Goal: Information Seeking & Learning: Learn about a topic

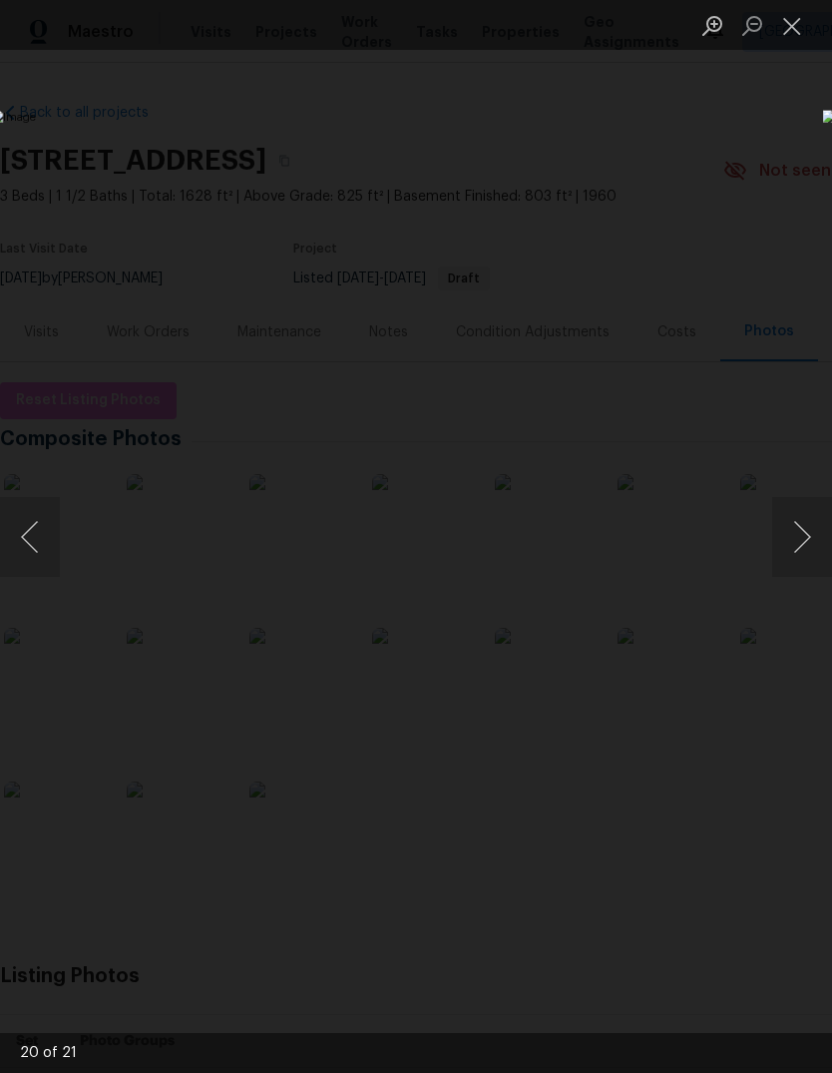
click at [805, 557] on button "Next image" at bounding box center [802, 537] width 60 height 80
click at [45, 550] on button "Previous image" at bounding box center [30, 537] width 60 height 80
click at [62, 561] on img "Lightbox" at bounding box center [322, 536] width 662 height 853
click at [808, 531] on button "Next image" at bounding box center [802, 537] width 60 height 80
click at [807, 531] on button "Next image" at bounding box center [802, 537] width 60 height 80
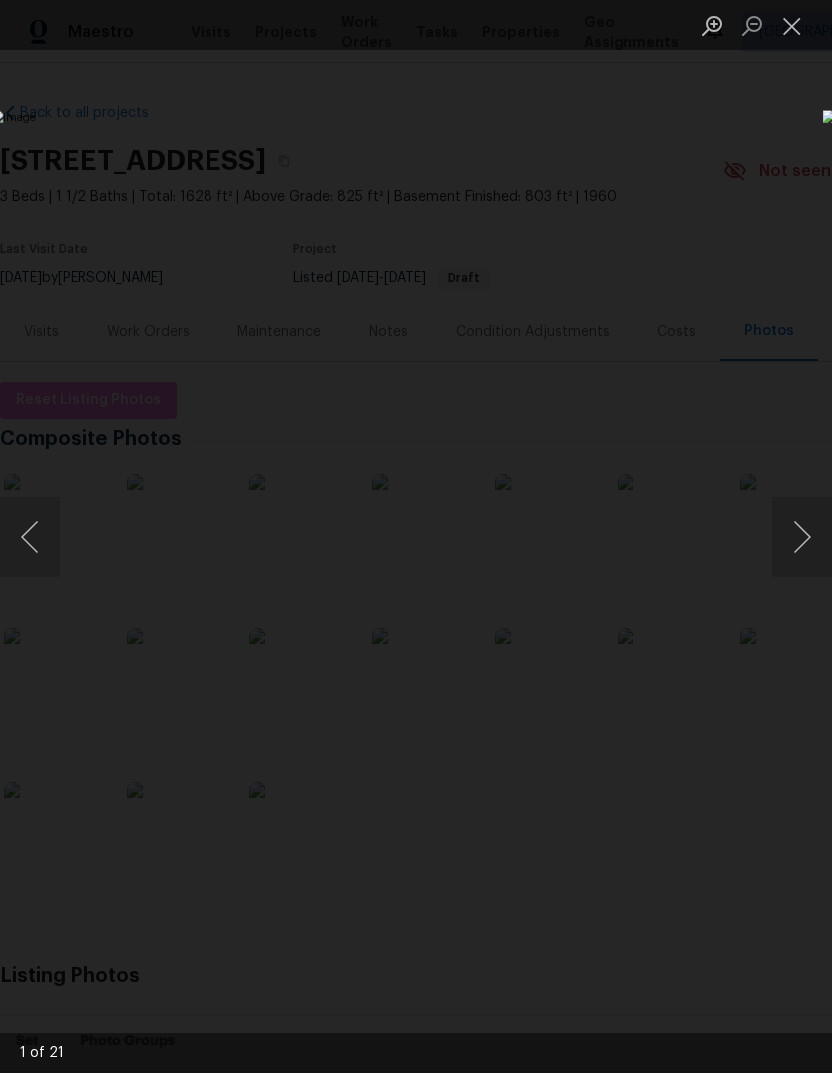
click at [792, 541] on button "Next image" at bounding box center [802, 537] width 60 height 80
click at [800, 551] on button "Next image" at bounding box center [802, 537] width 60 height 80
click at [806, 547] on button "Next image" at bounding box center [802, 537] width 60 height 80
click at [789, 538] on button "Next image" at bounding box center [802, 537] width 60 height 80
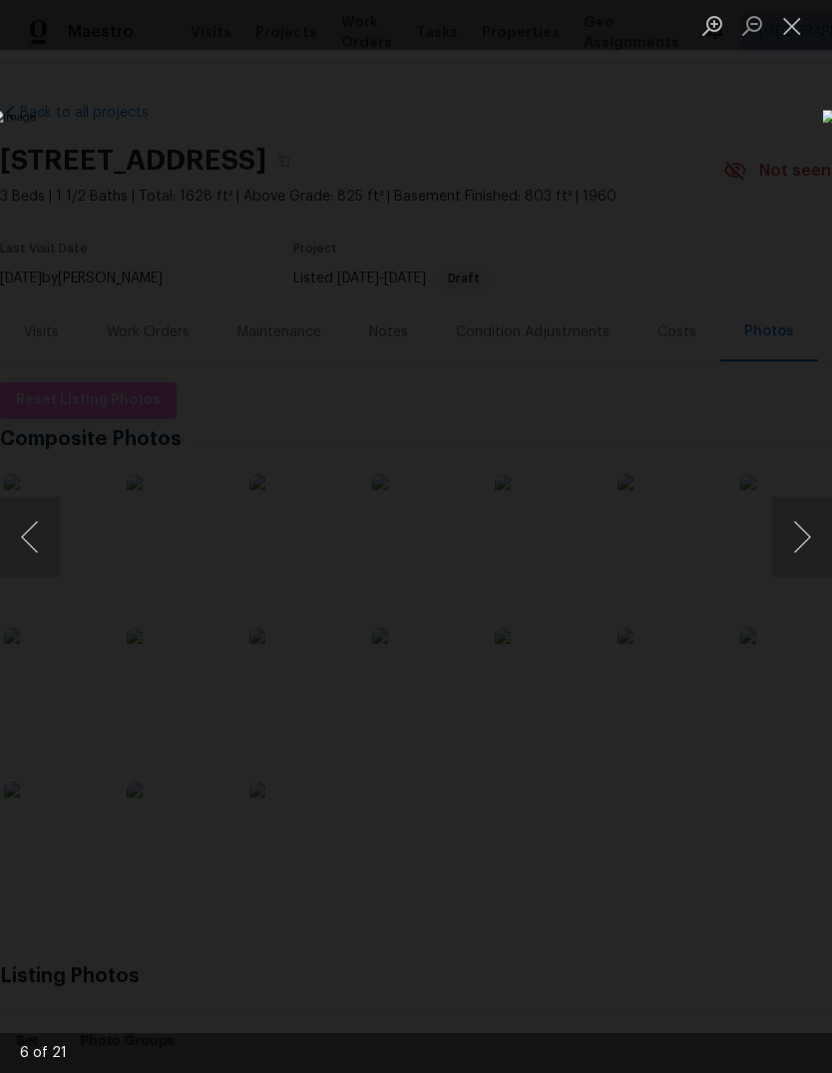
click at [777, 535] on button "Next image" at bounding box center [802, 537] width 60 height 80
click at [398, 565] on img "Lightbox" at bounding box center [322, 536] width 662 height 853
click at [807, 530] on button "Next image" at bounding box center [802, 537] width 60 height 80
click at [807, 544] on button "Next image" at bounding box center [802, 537] width 60 height 80
click at [71, 547] on img "Lightbox" at bounding box center [322, 536] width 662 height 853
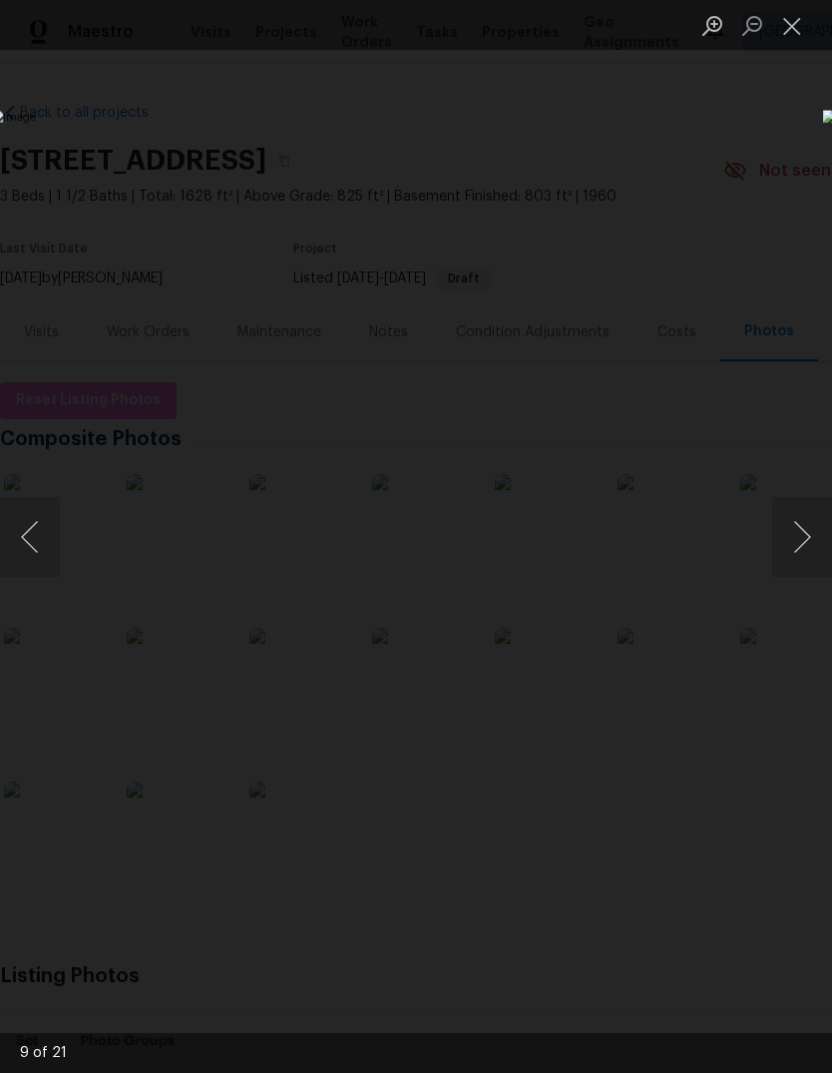
click at [70, 547] on img "Lightbox" at bounding box center [322, 536] width 662 height 853
click at [13, 534] on button "Previous image" at bounding box center [30, 537] width 60 height 80
click at [33, 522] on button "Previous image" at bounding box center [30, 537] width 60 height 80
click at [807, 542] on button "Next image" at bounding box center [802, 537] width 60 height 80
click at [806, 541] on button "Next image" at bounding box center [802, 537] width 60 height 80
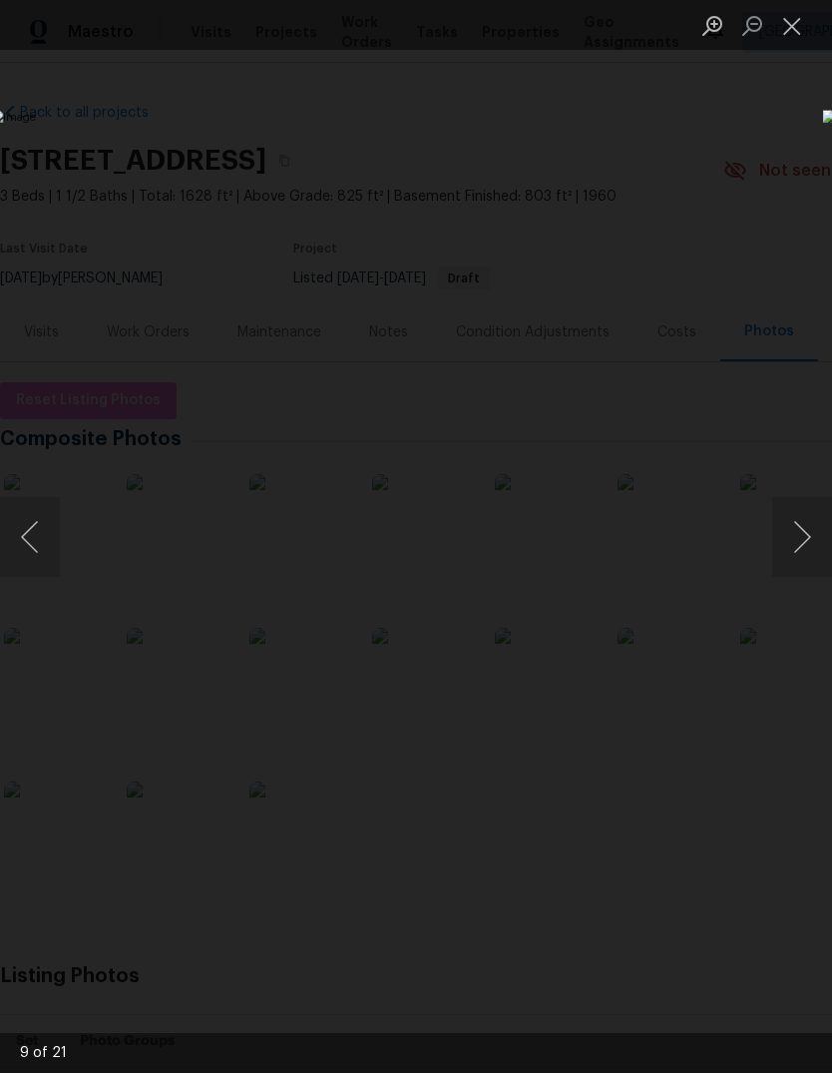
click at [800, 549] on button "Next image" at bounding box center [802, 537] width 60 height 80
click at [786, 553] on button "Next image" at bounding box center [802, 537] width 60 height 80
click at [795, 546] on button "Next image" at bounding box center [802, 537] width 60 height 80
click at [782, 557] on button "Next image" at bounding box center [802, 537] width 60 height 80
click at [11, 514] on button "Previous image" at bounding box center [30, 537] width 60 height 80
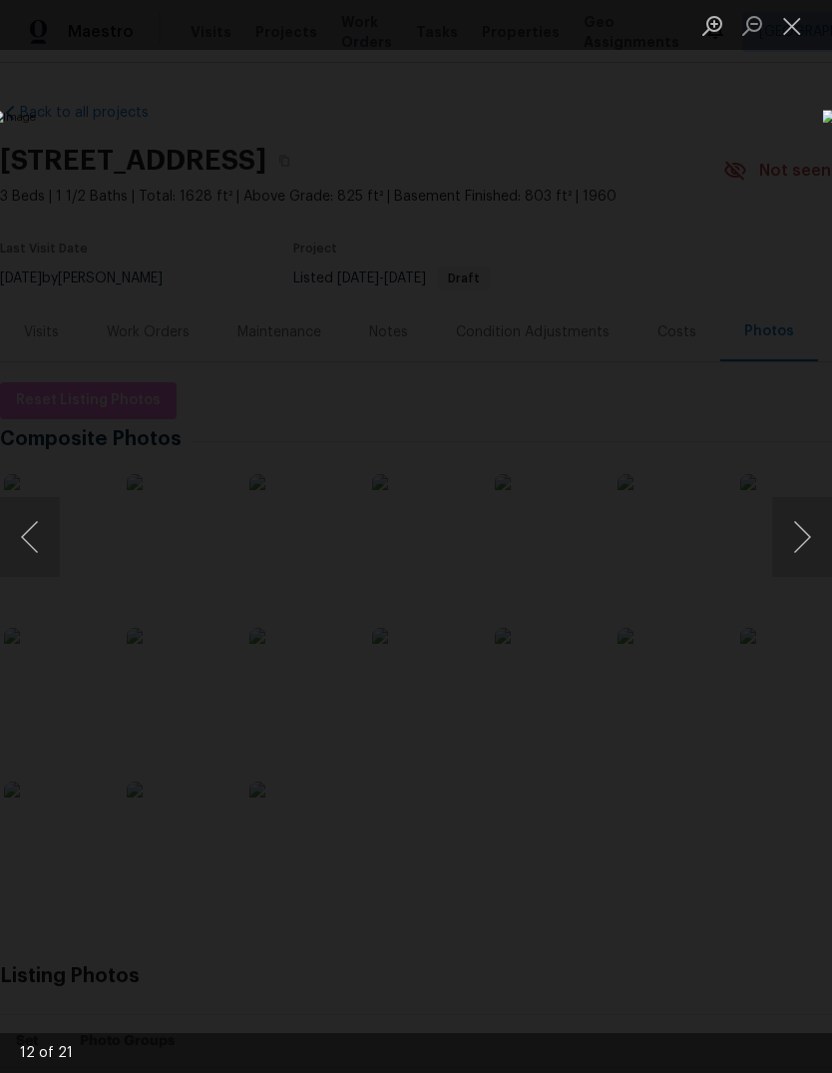
click at [777, 538] on button "Next image" at bounding box center [802, 537] width 60 height 80
click at [653, 533] on img "Lightbox" at bounding box center [322, 536] width 662 height 853
click at [783, 534] on button "Next image" at bounding box center [802, 537] width 60 height 80
click at [791, 530] on button "Next image" at bounding box center [802, 537] width 60 height 80
click at [788, 536] on button "Next image" at bounding box center [802, 537] width 60 height 80
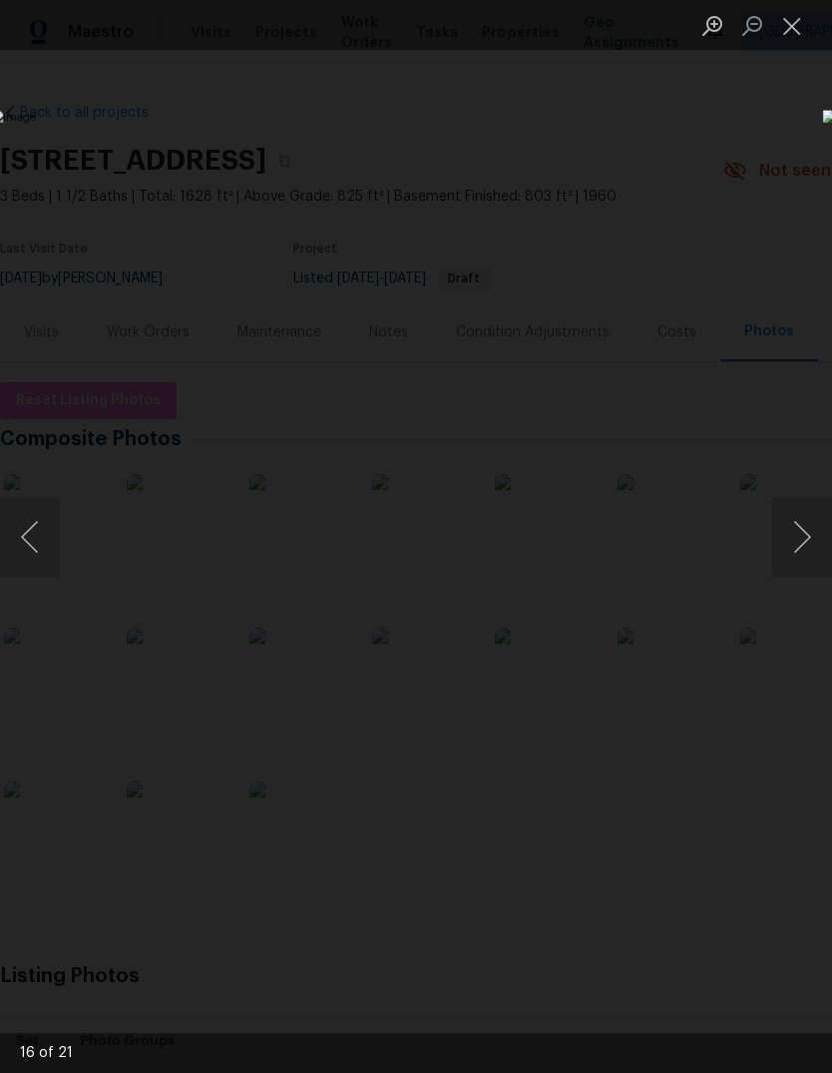
click at [789, 535] on button "Next image" at bounding box center [802, 537] width 60 height 80
click at [35, 538] on button "Previous image" at bounding box center [30, 537] width 60 height 80
click at [786, 537] on button "Next image" at bounding box center [802, 537] width 60 height 80
click at [787, 539] on button "Next image" at bounding box center [802, 537] width 60 height 80
click at [786, 526] on button "Next image" at bounding box center [802, 537] width 60 height 80
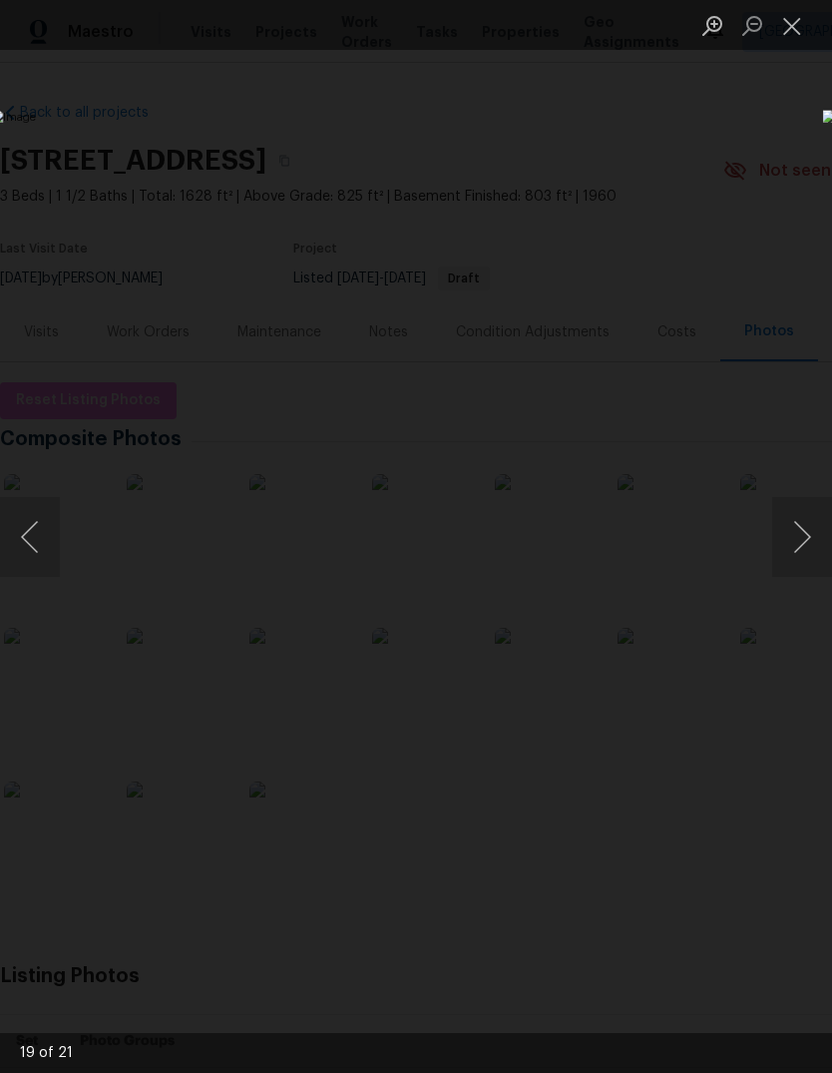
click at [797, 530] on button "Next image" at bounding box center [802, 537] width 60 height 80
click at [794, 539] on button "Next image" at bounding box center [802, 537] width 60 height 80
click at [801, 538] on button "Next image" at bounding box center [802, 537] width 60 height 80
click at [799, 536] on button "Next image" at bounding box center [802, 537] width 60 height 80
click at [802, 538] on button "Next image" at bounding box center [802, 537] width 60 height 80
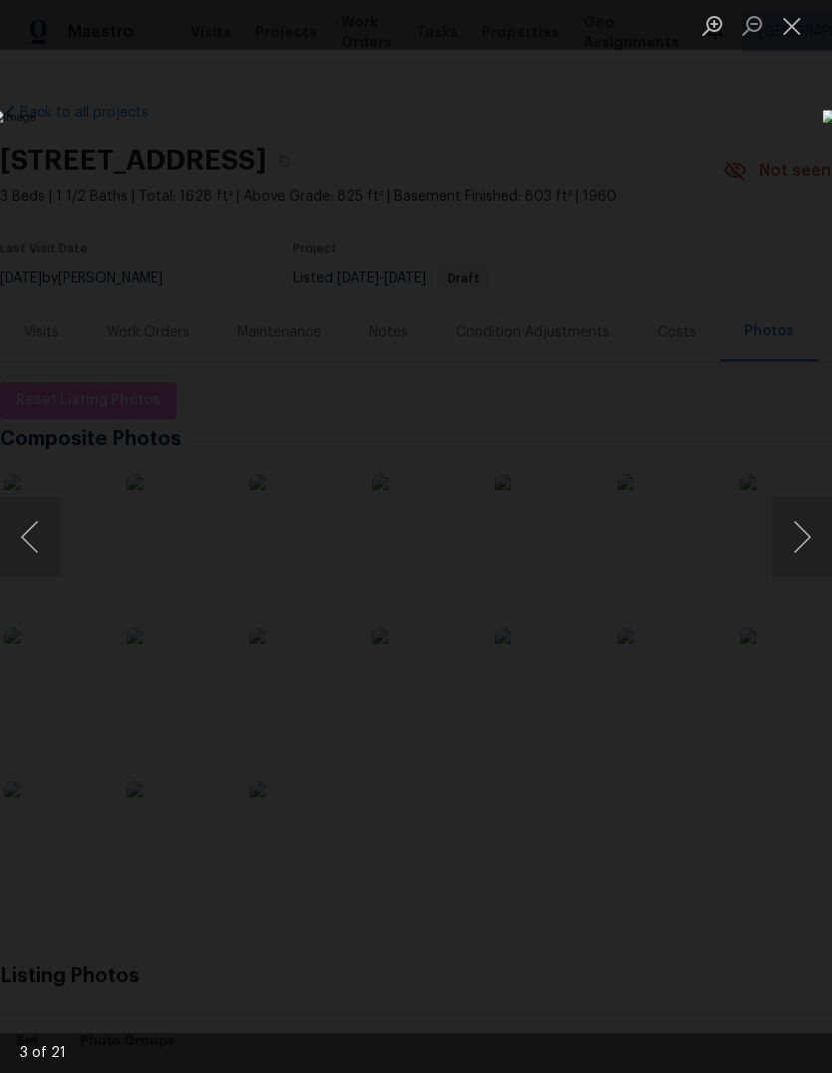
click at [798, 540] on button "Next image" at bounding box center [802, 537] width 60 height 80
click at [801, 541] on button "Next image" at bounding box center [802, 537] width 60 height 80
click at [805, 553] on button "Next image" at bounding box center [802, 537] width 60 height 80
click at [801, 546] on button "Next image" at bounding box center [802, 537] width 60 height 80
click at [798, 548] on button "Next image" at bounding box center [802, 537] width 60 height 80
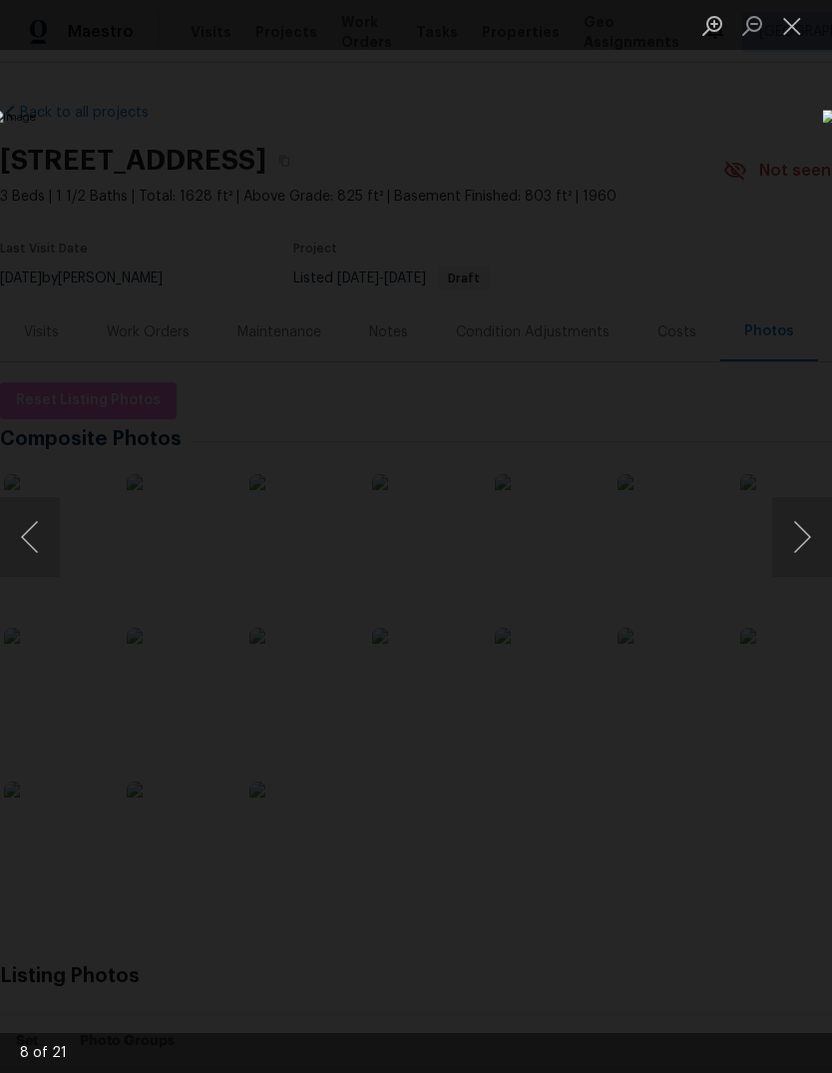
click at [799, 544] on button "Next image" at bounding box center [802, 537] width 60 height 80
click at [791, 539] on button "Next image" at bounding box center [802, 537] width 60 height 80
click at [782, 545] on button "Next image" at bounding box center [802, 537] width 60 height 80
click at [28, 536] on button "Previous image" at bounding box center [30, 537] width 60 height 80
click at [789, 543] on button "Next image" at bounding box center [802, 537] width 60 height 80
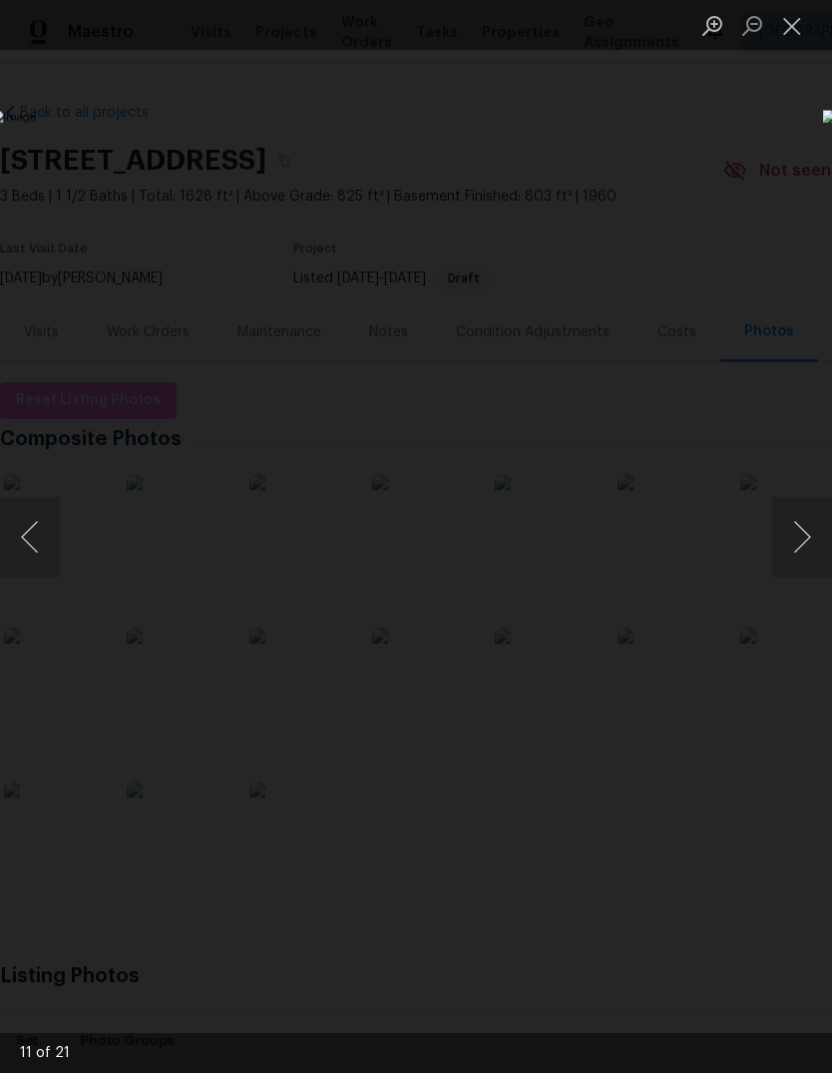
click at [789, 542] on button "Next image" at bounding box center [802, 537] width 60 height 80
click at [783, 532] on button "Next image" at bounding box center [802, 537] width 60 height 80
click at [653, 527] on img "Lightbox" at bounding box center [322, 536] width 662 height 853
click at [793, 500] on button "Next image" at bounding box center [802, 537] width 60 height 80
click at [797, 524] on button "Next image" at bounding box center [802, 537] width 60 height 80
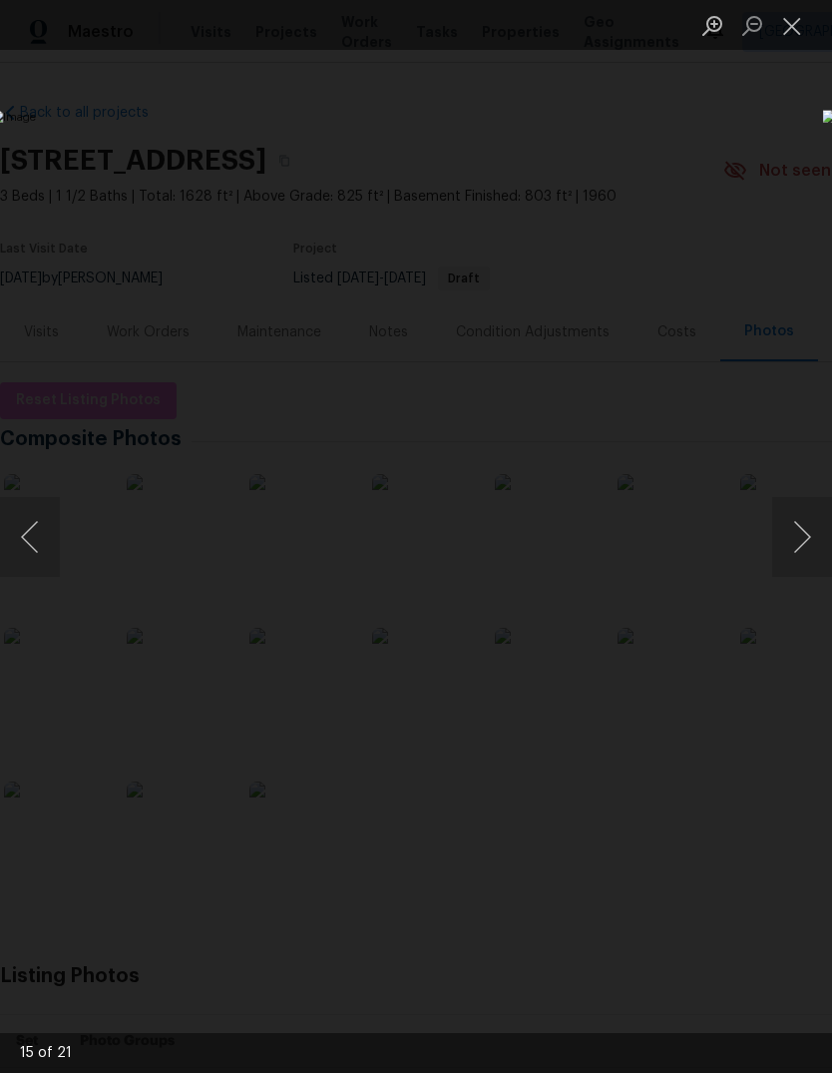
click at [777, 532] on button "Next image" at bounding box center [802, 537] width 60 height 80
click at [788, 525] on button "Next image" at bounding box center [802, 537] width 60 height 80
click at [28, 544] on button "Previous image" at bounding box center [30, 537] width 60 height 80
click at [812, 541] on button "Next image" at bounding box center [802, 537] width 60 height 80
click at [794, 562] on button "Next image" at bounding box center [802, 537] width 60 height 80
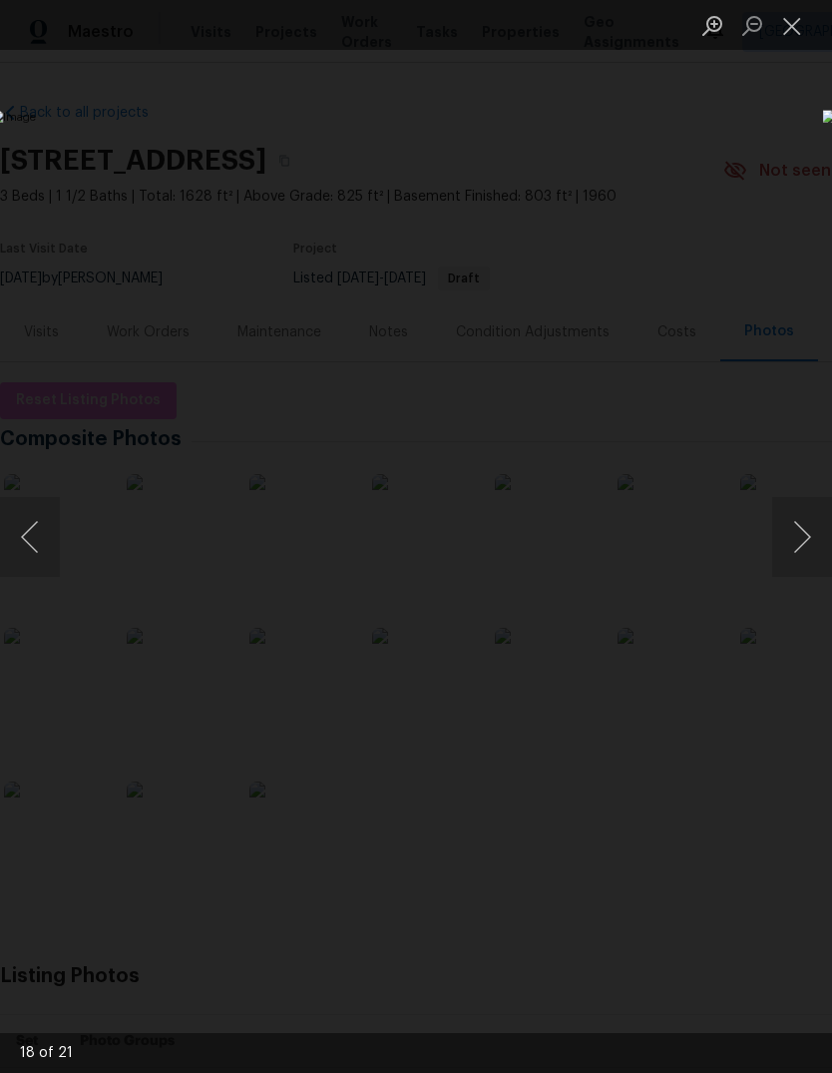
click at [785, 533] on button "Next image" at bounding box center [802, 537] width 60 height 80
click at [39, 540] on button "Previous image" at bounding box center [30, 537] width 60 height 80
click at [787, 12] on button "Close lightbox" at bounding box center [792, 25] width 40 height 35
